Goal: Task Accomplishment & Management: Manage account settings

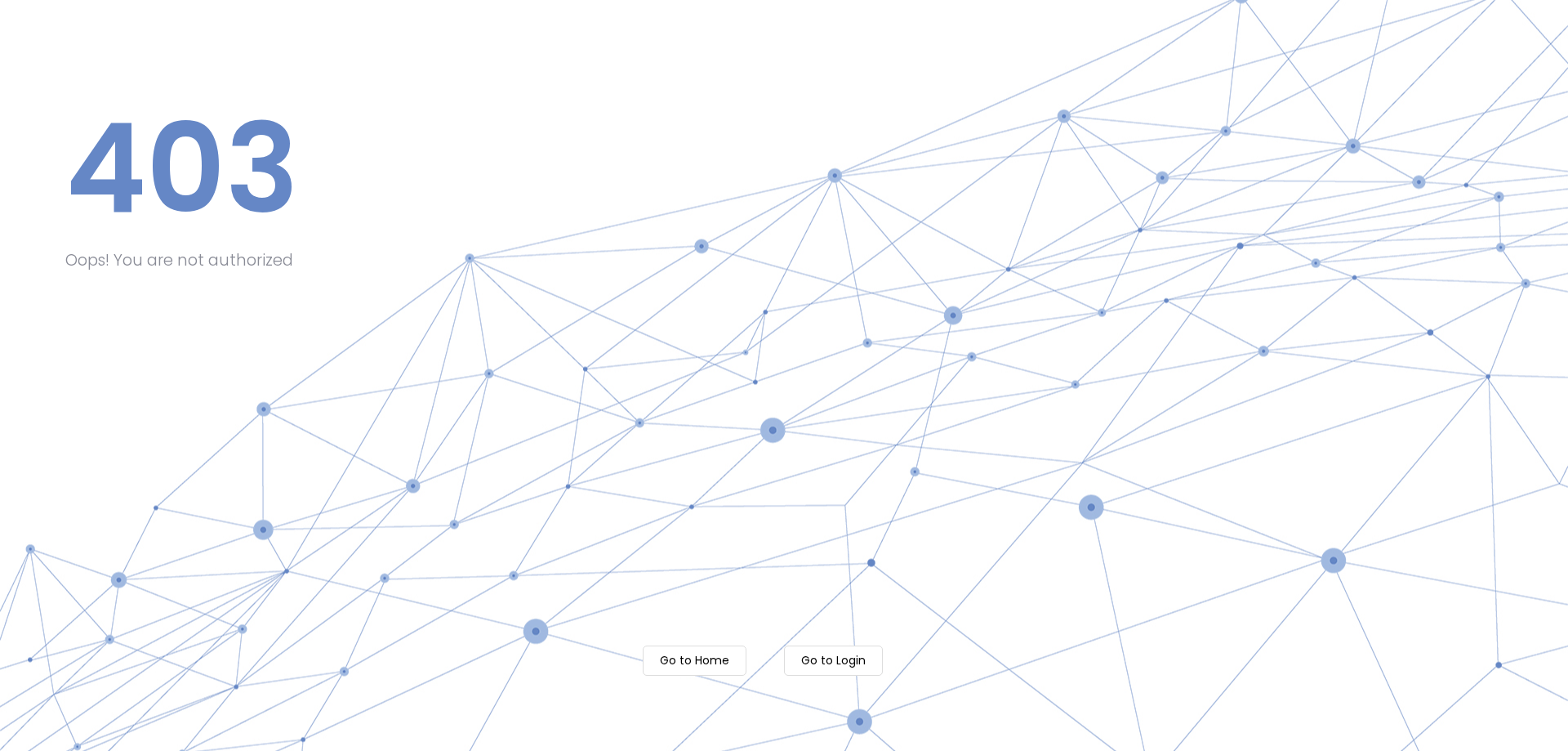
click at [835, 656] on m-button "Go to Login" at bounding box center [833, 661] width 99 height 30
click at [824, 657] on m-button "Go to Login" at bounding box center [833, 661] width 99 height 30
click at [697, 668] on body "Processing... please wait 403 Oops! You are not authorized Go to Home Go to Log…" at bounding box center [784, 376] width 1568 height 751
click at [735, 661] on m-button "Go to Home" at bounding box center [694, 661] width 103 height 30
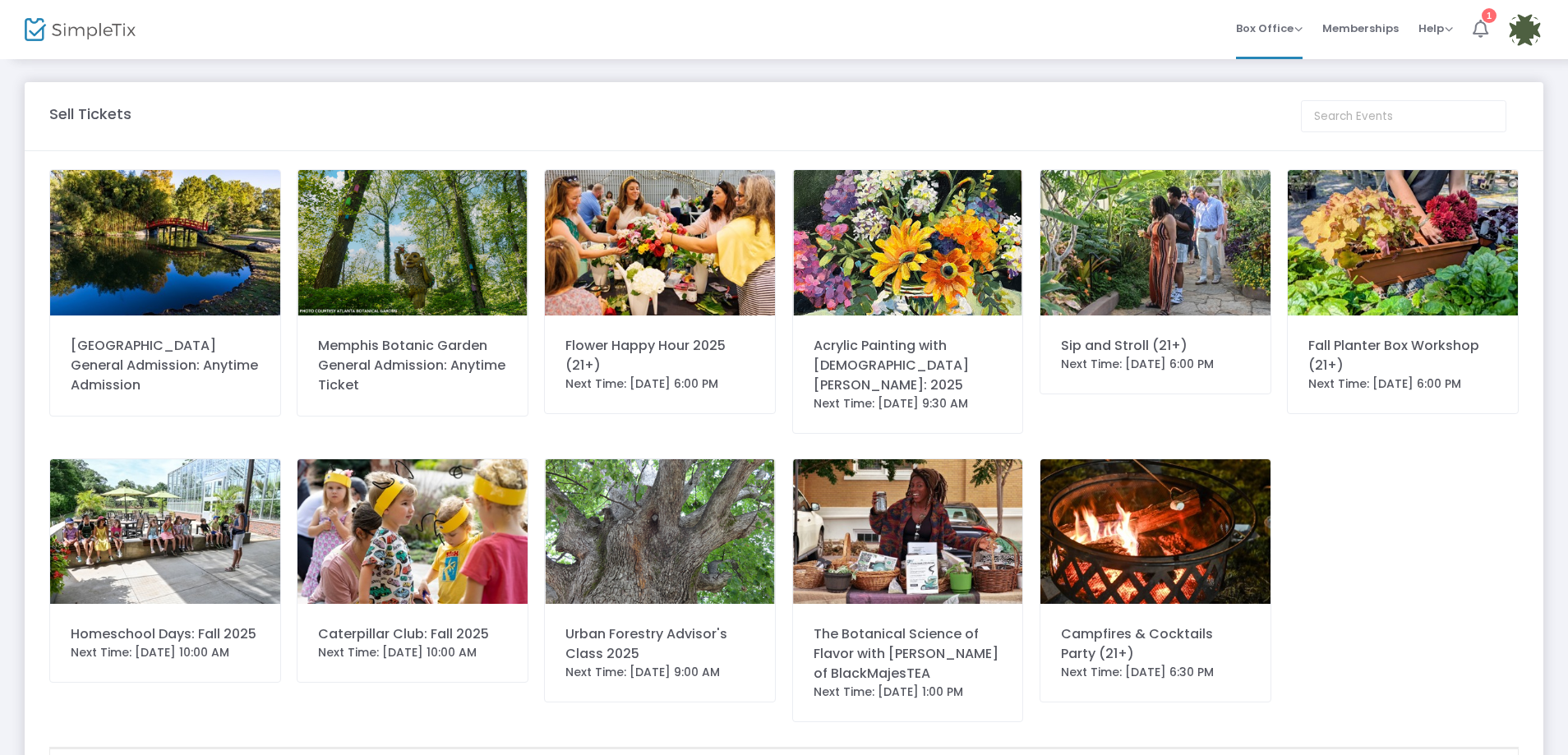
click at [1488, 26] on li "1" at bounding box center [1479, 30] width 35 height 59
click at [1526, 40] on img at bounding box center [1525, 30] width 34 height 34
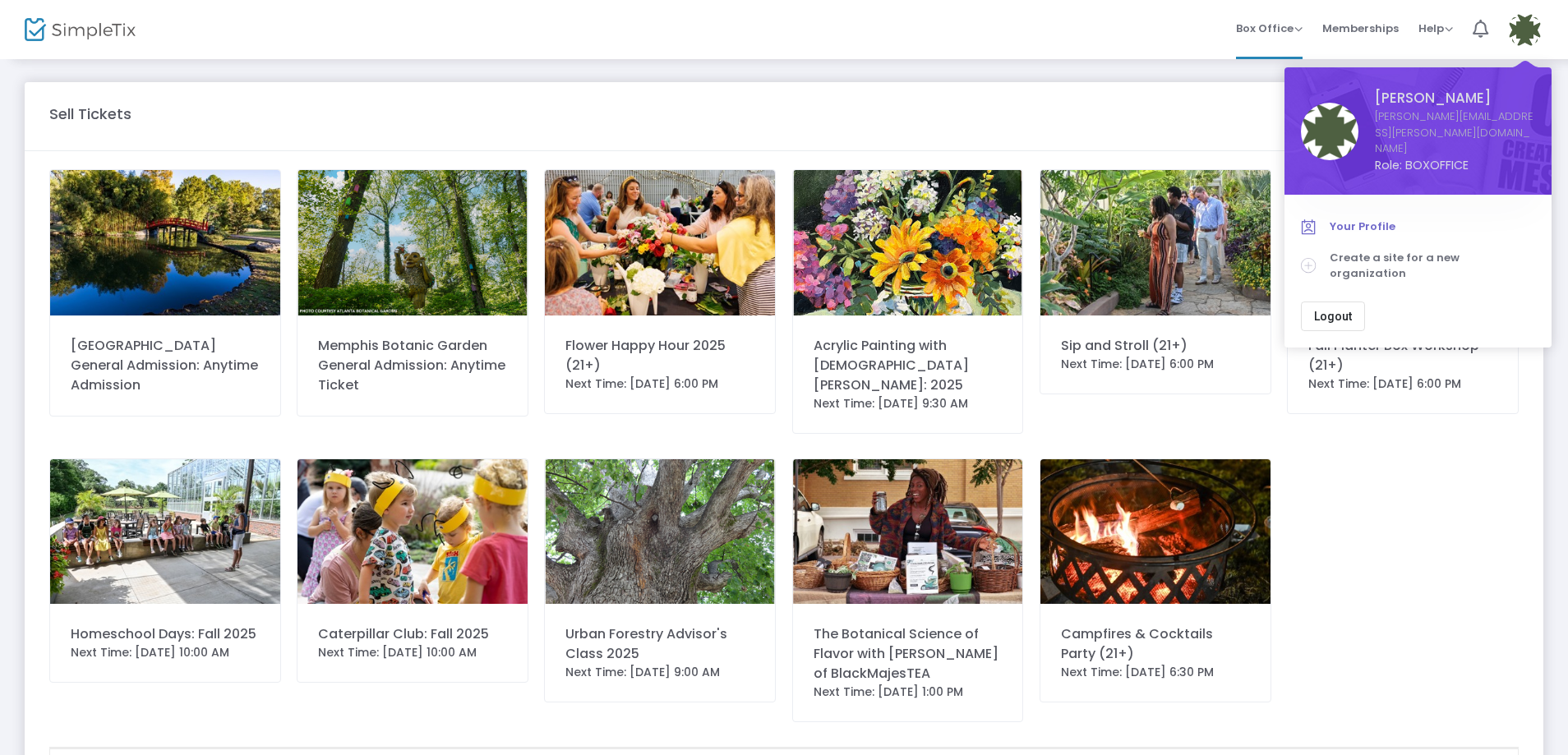
click at [1375, 219] on span "Your Profile" at bounding box center [1432, 227] width 205 height 16
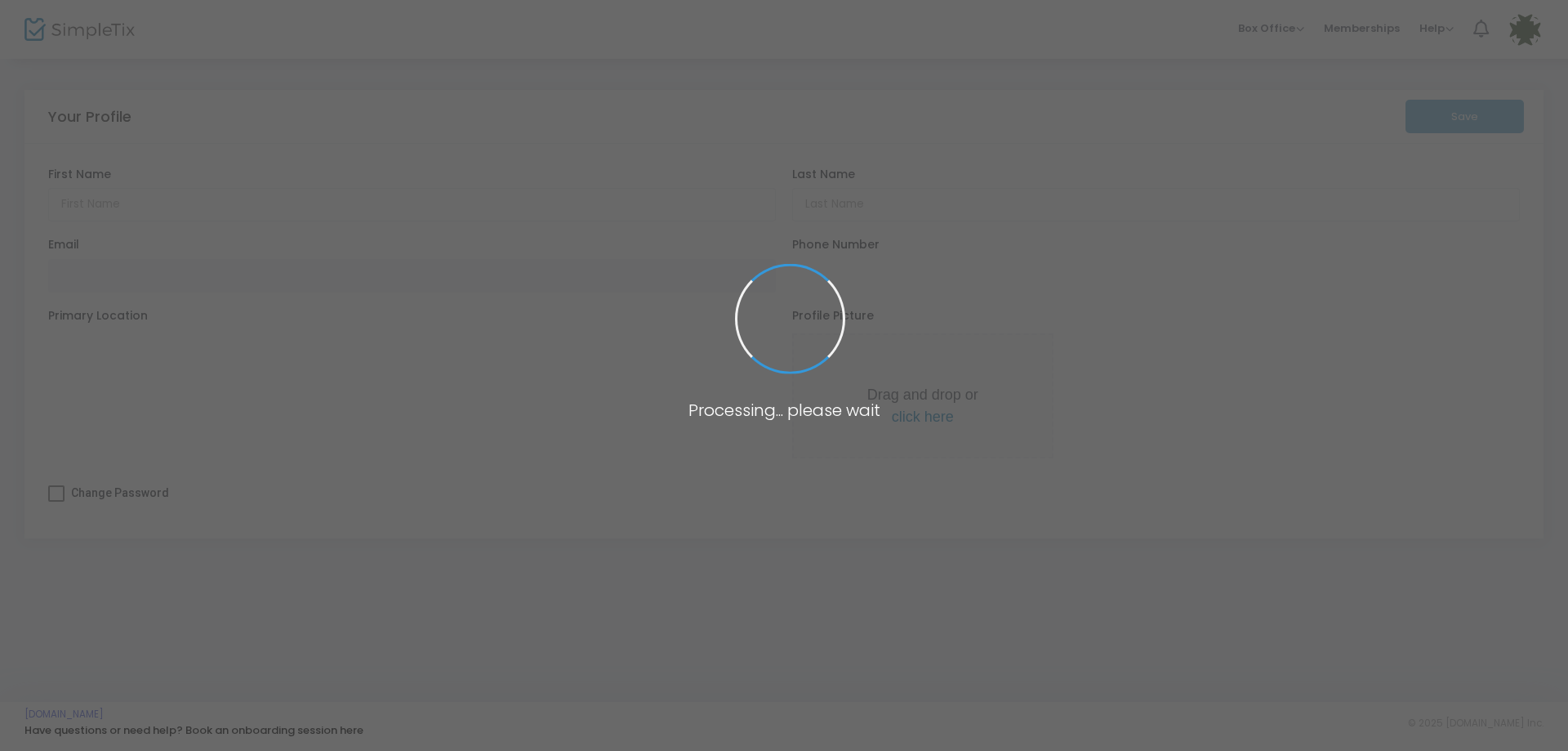
type input "[PERSON_NAME]"
type input "[PERSON_NAME][EMAIL_ADDRESS][PERSON_NAME][DOMAIN_NAME]"
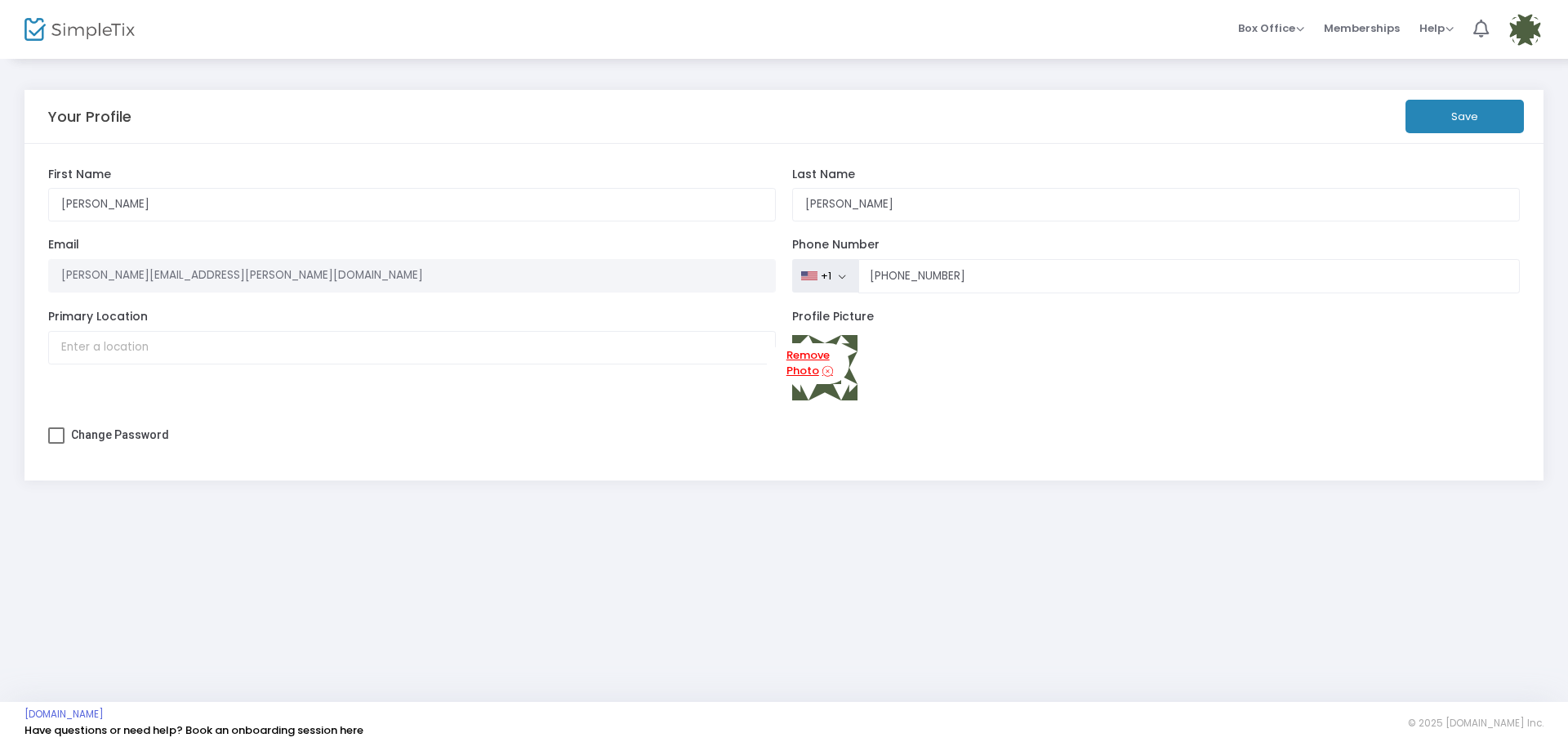
click at [822, 379] on icon at bounding box center [827, 371] width 11 height 15
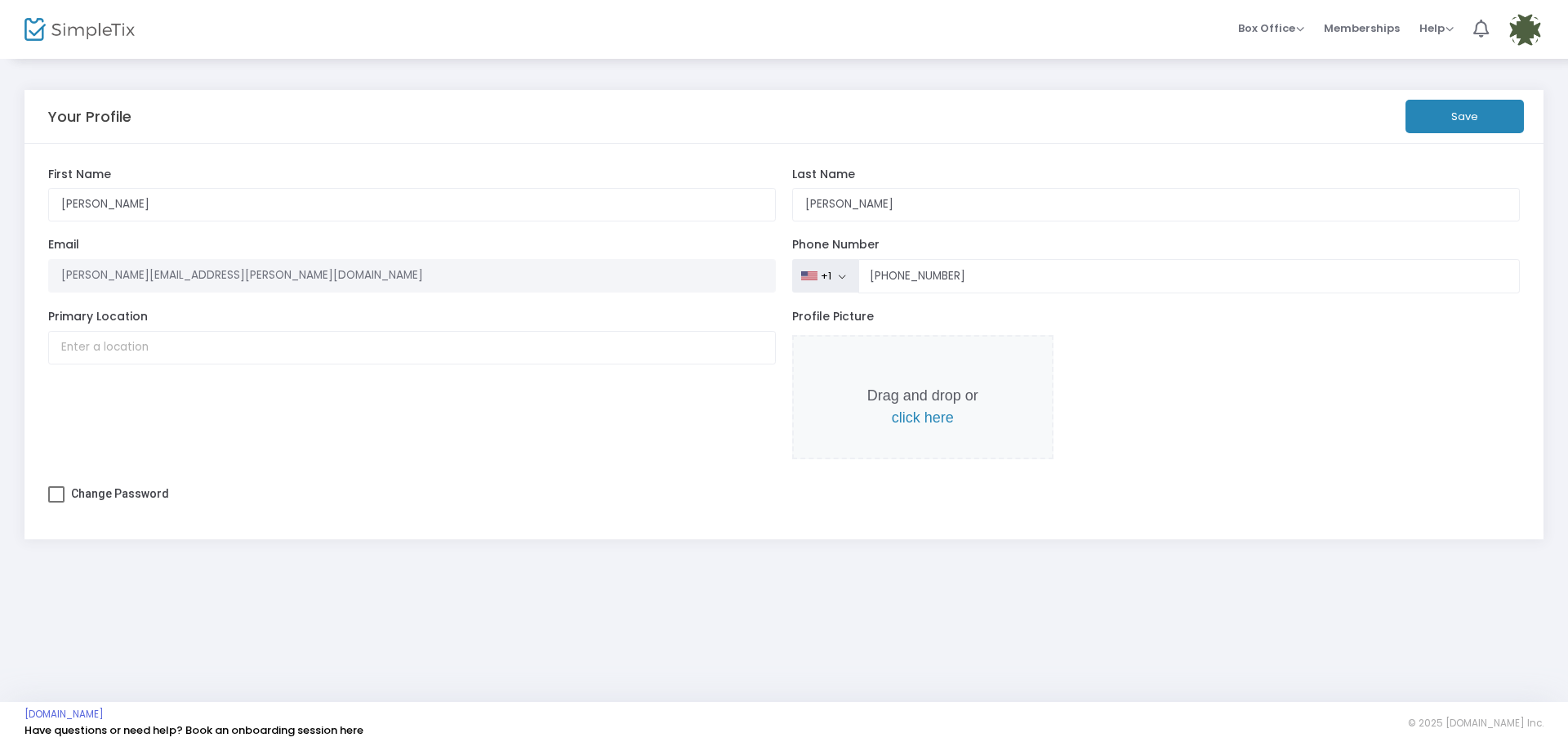
click at [932, 420] on span "click here" at bounding box center [923, 417] width 62 height 16
